Goal: Use online tool/utility: Utilize a website feature to perform a specific function

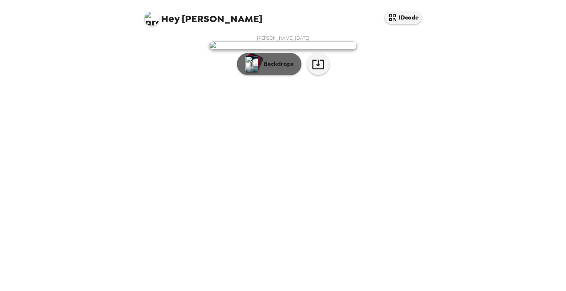
click at [281, 69] on p "Backdrops" at bounding box center [277, 64] width 34 height 9
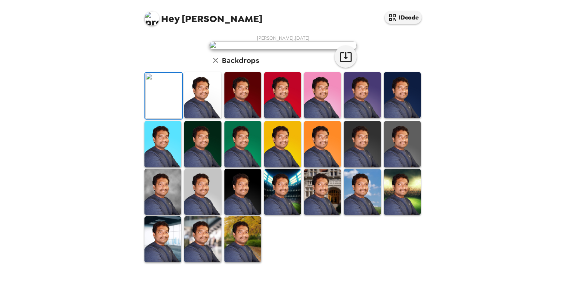
scroll to position [52, 0]
click at [200, 118] on img at bounding box center [202, 95] width 37 height 46
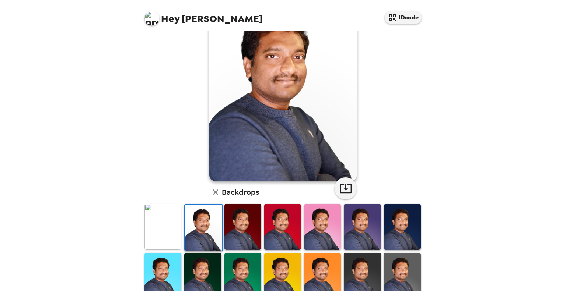
click at [240, 230] on img at bounding box center [242, 227] width 37 height 46
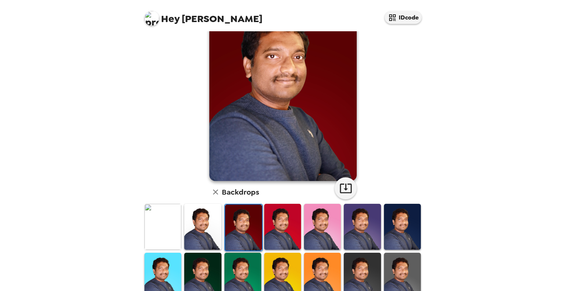
click at [288, 230] on img at bounding box center [282, 227] width 37 height 46
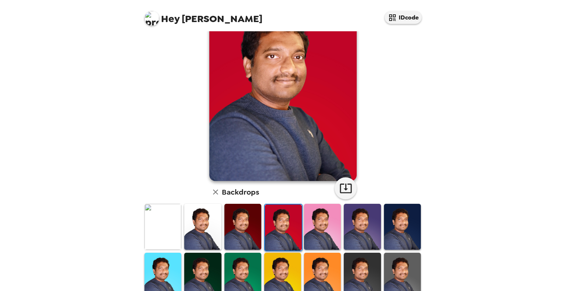
click at [312, 230] on img at bounding box center [322, 227] width 37 height 46
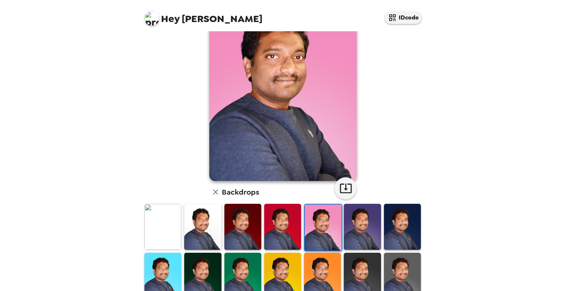
click at [347, 230] on img at bounding box center [362, 227] width 37 height 46
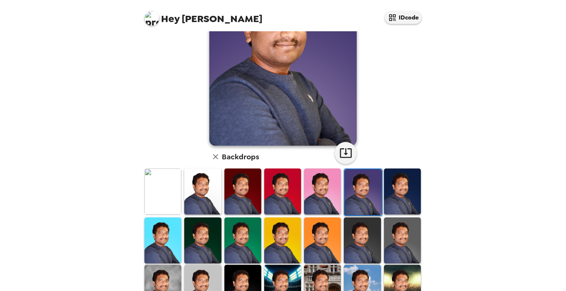
scroll to position [111, 0]
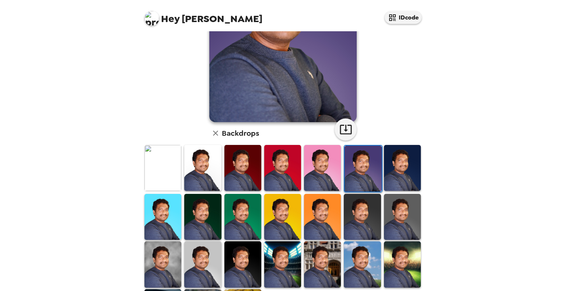
click at [312, 213] on img at bounding box center [322, 217] width 37 height 46
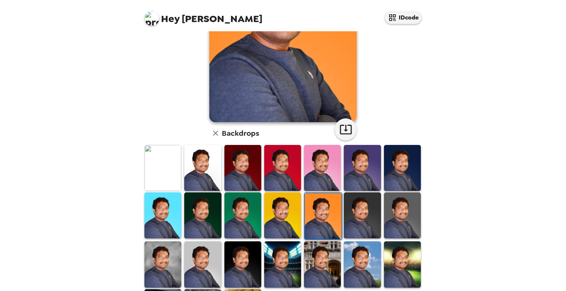
click at [320, 272] on img at bounding box center [322, 265] width 37 height 46
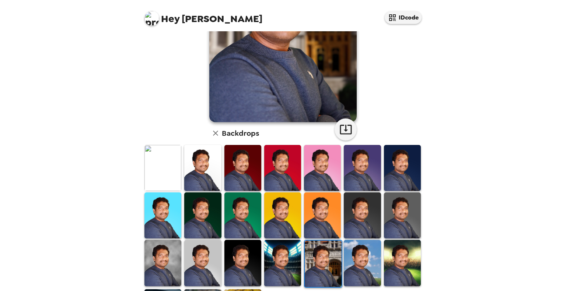
scroll to position [0, 0]
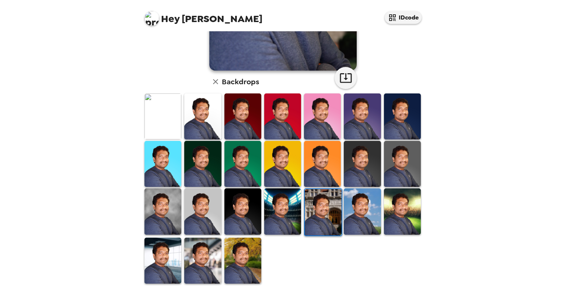
click at [349, 216] on img at bounding box center [362, 212] width 37 height 46
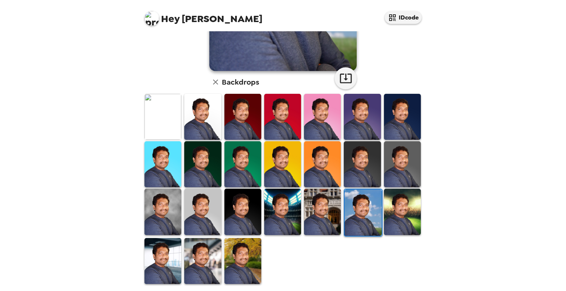
drag, startPoint x: 388, startPoint y: 213, endPoint x: 378, endPoint y: 213, distance: 9.6
click at [388, 213] on img at bounding box center [402, 212] width 37 height 46
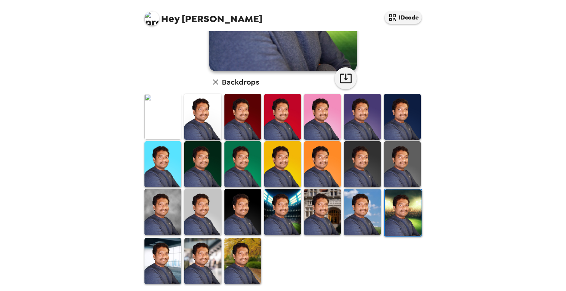
click at [193, 260] on img at bounding box center [202, 261] width 37 height 46
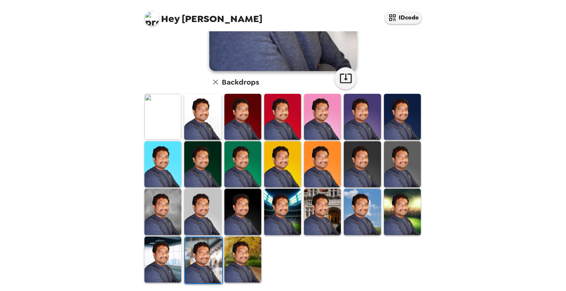
click at [252, 257] on img at bounding box center [242, 260] width 37 height 46
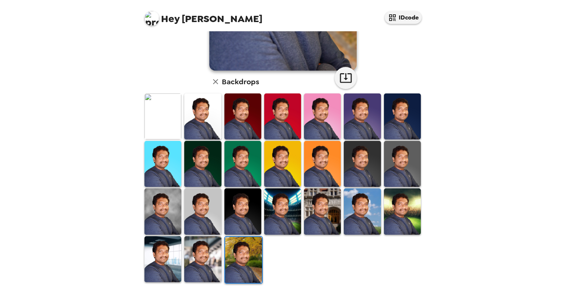
click at [167, 104] on img at bounding box center [162, 117] width 37 height 46
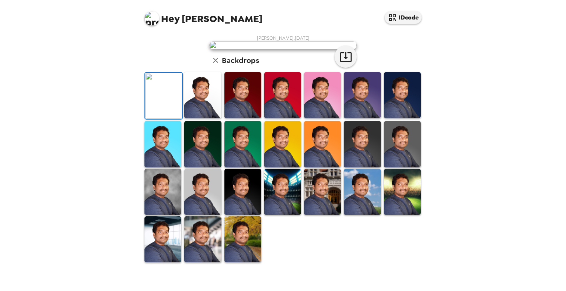
click at [214, 65] on icon "button" at bounding box center [215, 60] width 9 height 9
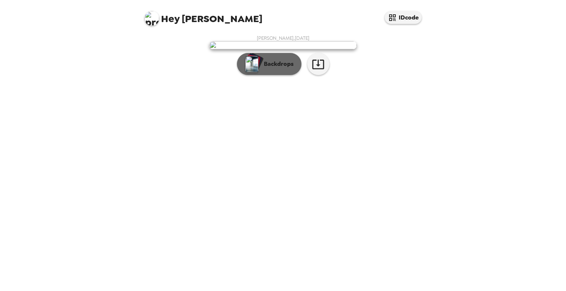
click at [276, 69] on p "Backdrops" at bounding box center [277, 64] width 34 height 9
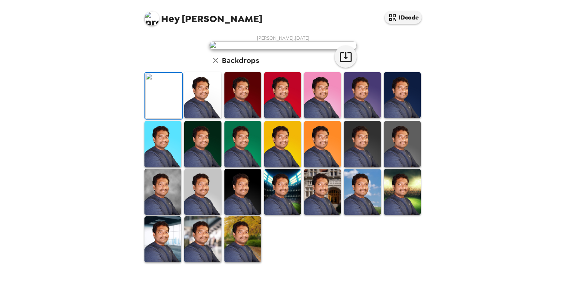
scroll to position [119, 0]
click at [340, 63] on icon "button" at bounding box center [345, 56] width 13 height 13
drag, startPoint x: 207, startPoint y: 157, endPoint x: 251, endPoint y: 158, distance: 43.9
click at [207, 118] on img at bounding box center [202, 95] width 37 height 46
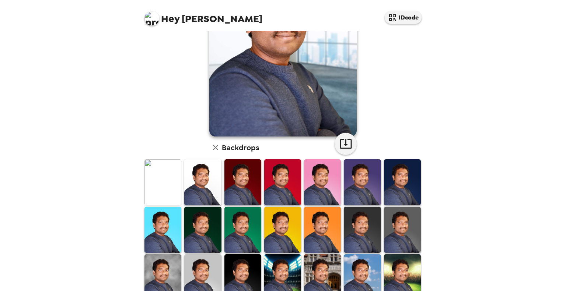
scroll to position [162, 0]
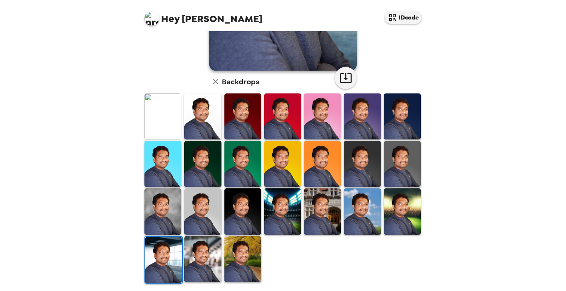
click at [242, 120] on img at bounding box center [242, 117] width 37 height 46
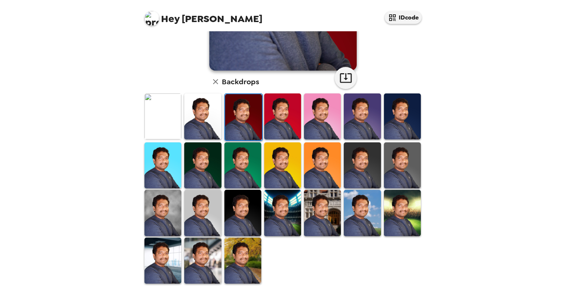
click at [243, 179] on img at bounding box center [242, 166] width 37 height 46
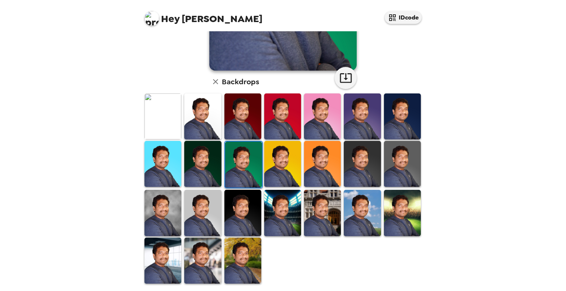
click at [224, 208] on img at bounding box center [242, 213] width 37 height 46
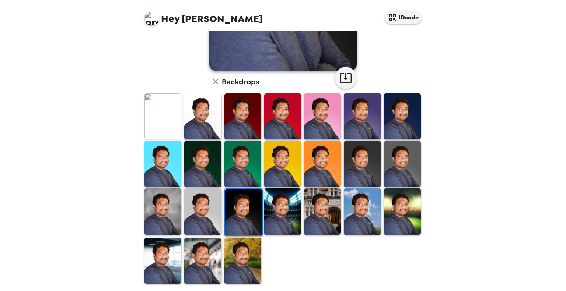
scroll to position [0, 0]
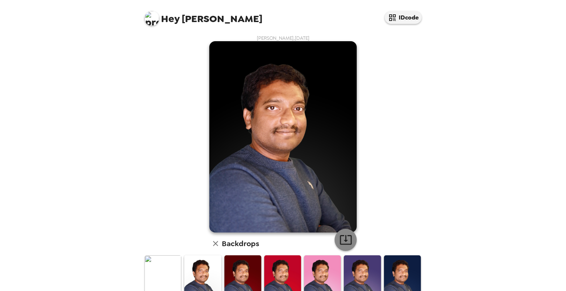
click at [346, 238] on icon "button" at bounding box center [345, 240] width 13 height 13
click at [495, 154] on div "Hey [PERSON_NAME] IDcode [PERSON_NAME] , [DATE] Backdrops" at bounding box center [283, 145] width 566 height 291
